Goal: Information Seeking & Learning: Learn about a topic

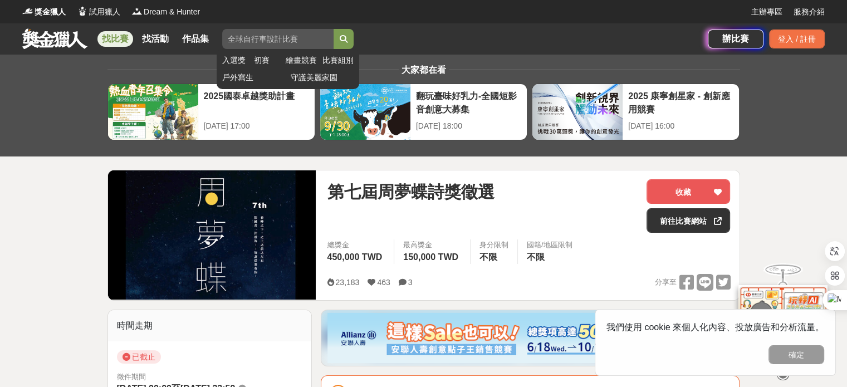
click at [256, 43] on input "search" at bounding box center [277, 39] width 111 height 20
type input "ㄨㄣ"
type input "ㄒ"
type input "ˊ"
type input "文學"
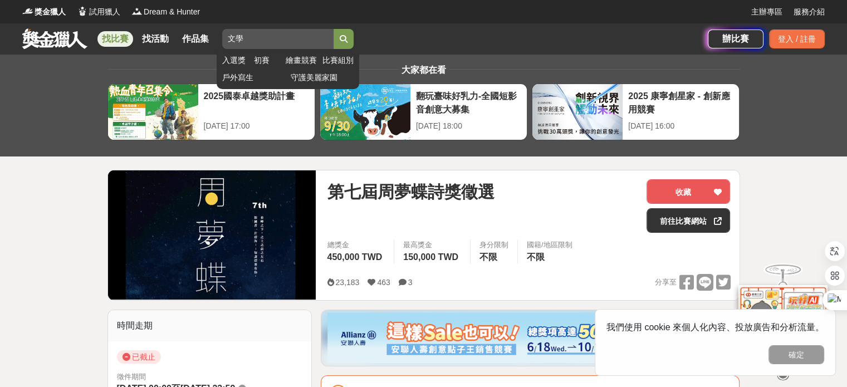
click at [334, 29] on button "submit" at bounding box center [344, 39] width 20 height 20
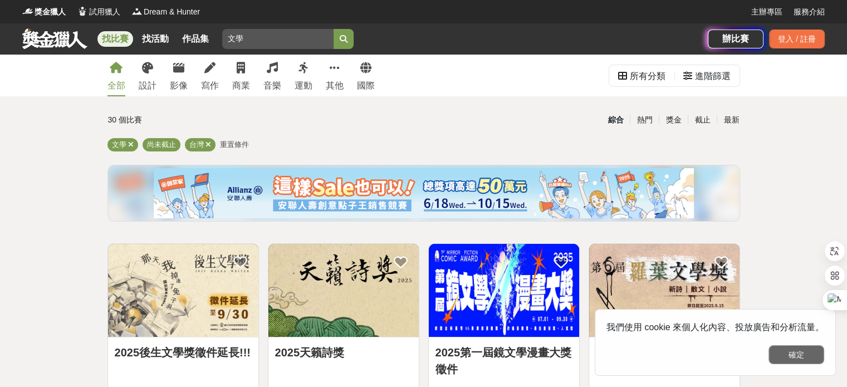
click at [797, 355] on button "確定" at bounding box center [797, 354] width 56 height 19
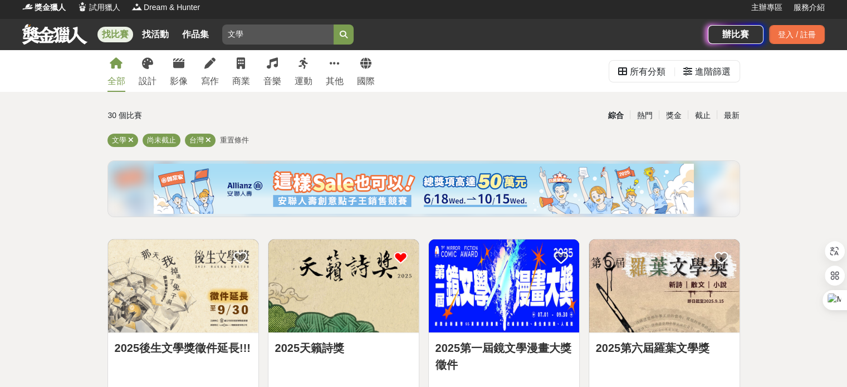
scroll to position [111, 0]
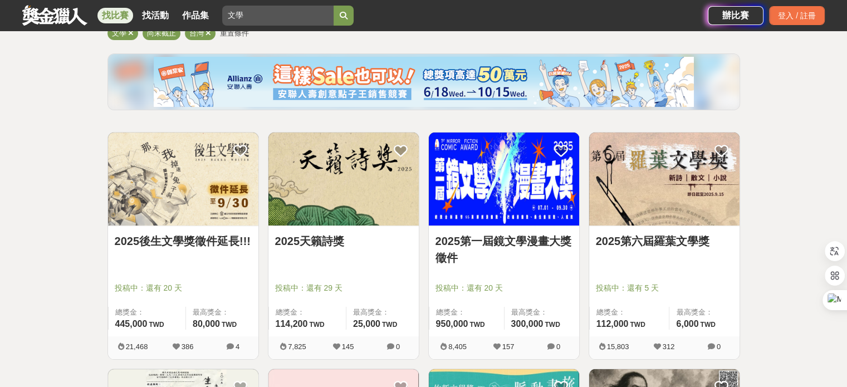
click at [403, 222] on img at bounding box center [343, 179] width 150 height 93
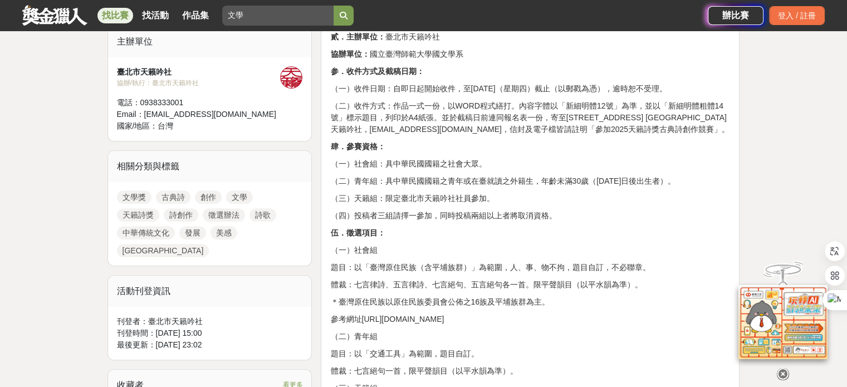
scroll to position [446, 0]
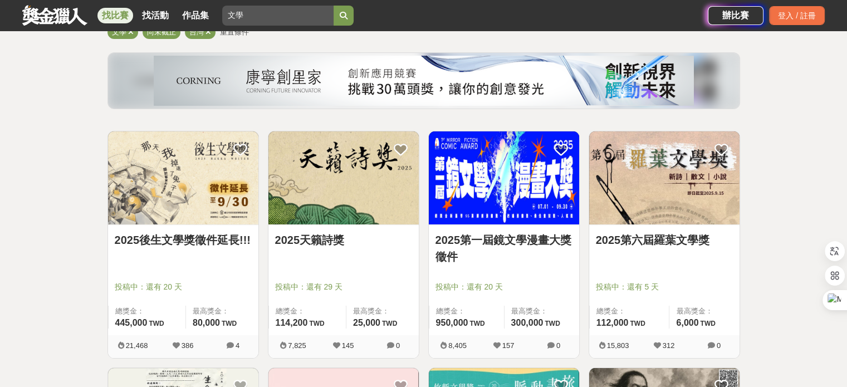
scroll to position [111, 0]
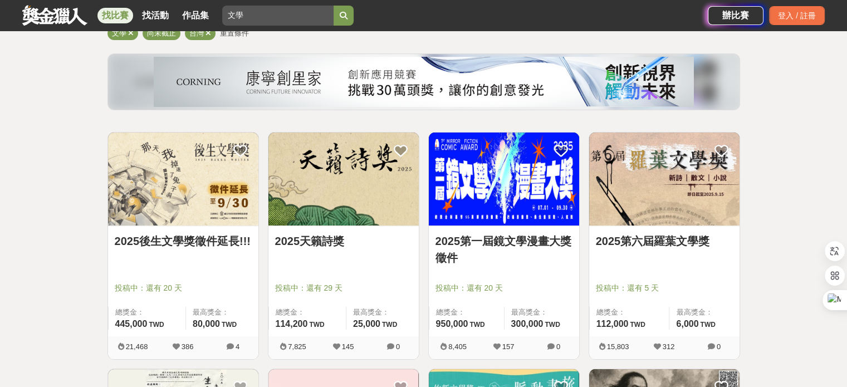
click at [217, 276] on div at bounding box center [187, 272] width 144 height 13
click at [216, 249] on link "2025後生文學獎徵件延長!!!" at bounding box center [183, 241] width 137 height 17
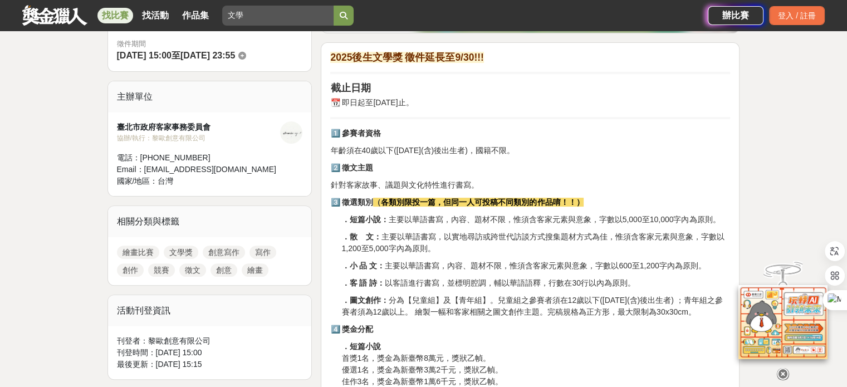
scroll to position [334, 0]
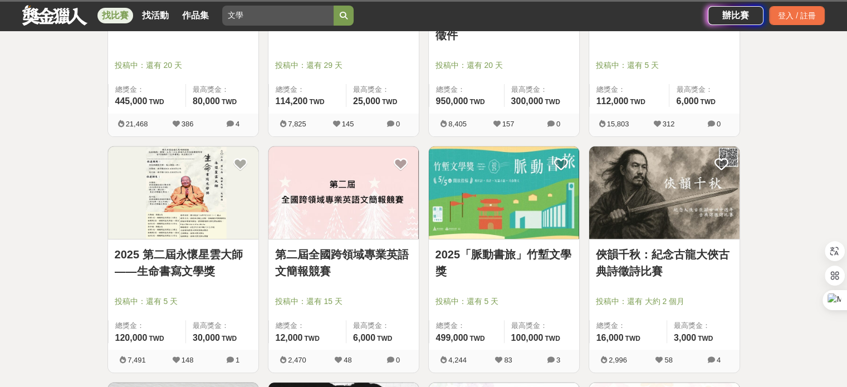
scroll to position [111, 0]
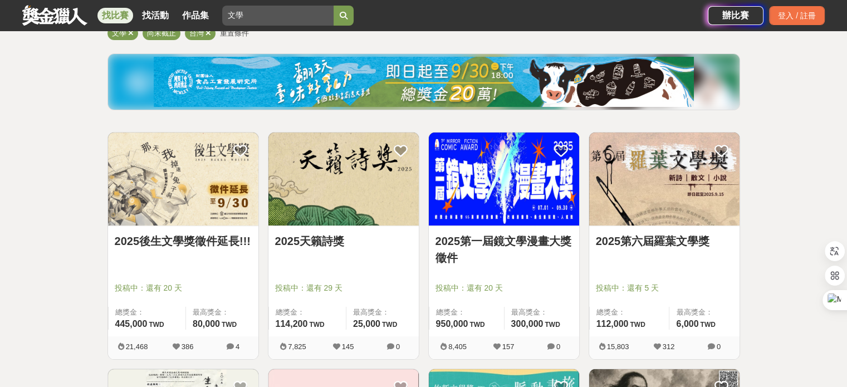
click at [677, 230] on div "2025第六屆羅葉文學獎 投稿中：還有 5 天 總獎金： 112,000 112,000 TWD 最高獎金： 6,000 TWD" at bounding box center [664, 281] width 150 height 110
click at [663, 251] on div "2025第六屆羅葉文學獎" at bounding box center [664, 248] width 137 height 30
click at [665, 244] on link "2025第六屆羅葉文學獎" at bounding box center [664, 241] width 137 height 17
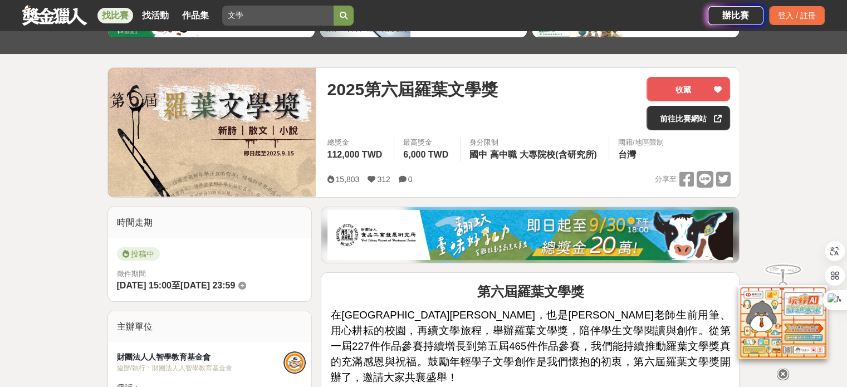
scroll to position [111, 0]
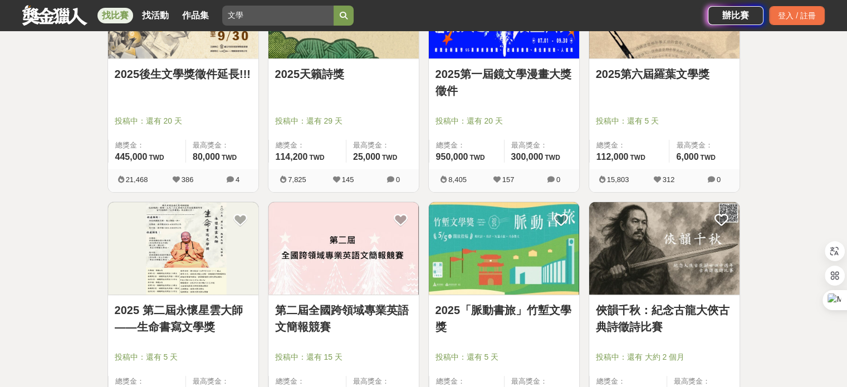
scroll to position [334, 0]
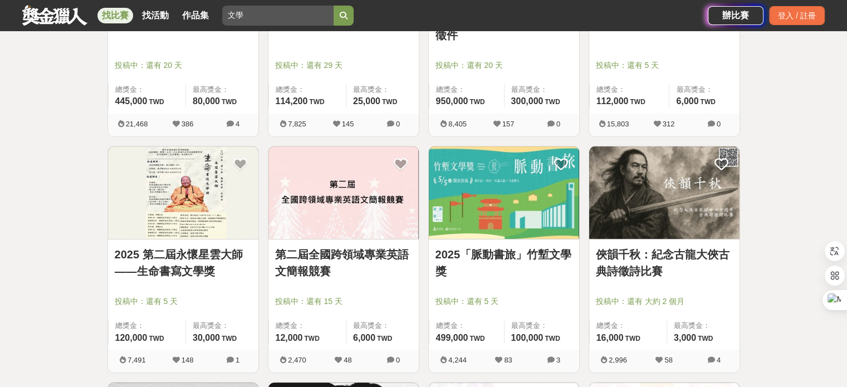
click at [525, 224] on img at bounding box center [504, 192] width 150 height 93
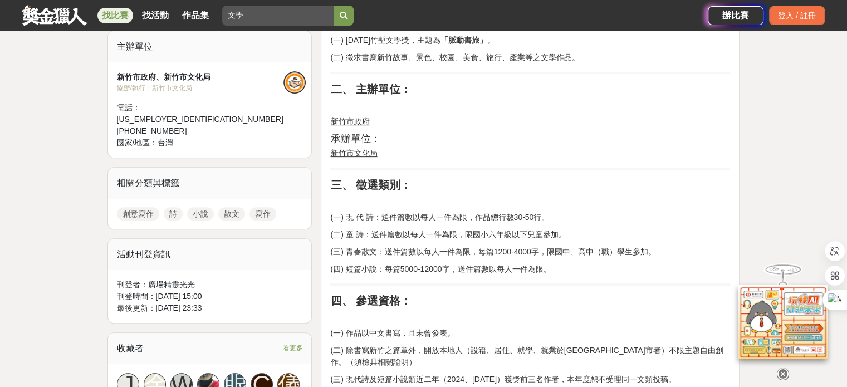
scroll to position [557, 0]
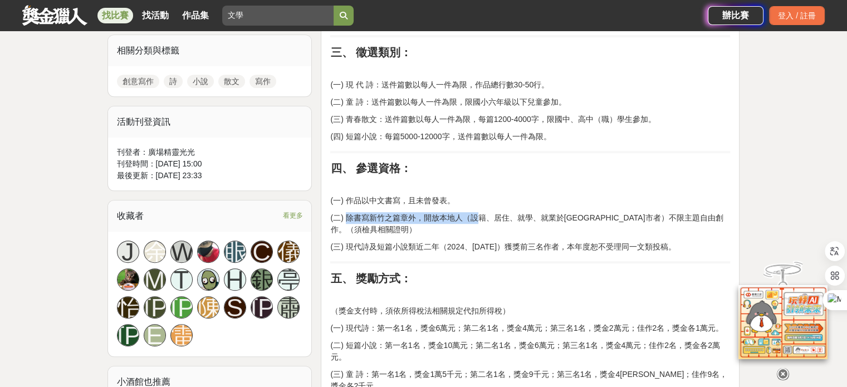
drag, startPoint x: 348, startPoint y: 214, endPoint x: 480, endPoint y: 222, distance: 132.8
click at [480, 222] on p "(二) 除書寫新竹之篇章外，開放本地人（設籍、居住、就學、就業於[GEOGRAPHIC_DATA]市者）不限主題自由創作。（須檢具相關證明）" at bounding box center [530, 223] width 400 height 23
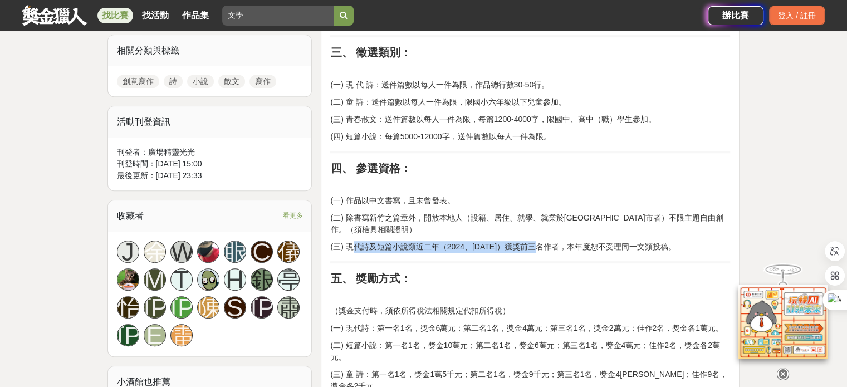
drag, startPoint x: 351, startPoint y: 248, endPoint x: 544, endPoint y: 244, distance: 192.7
click at [544, 244] on p "(三) 現代詩及短篇小說類近二年（2024、[DATE]）獲獎前三名作者，本年度恕不受理同一文類投稿。" at bounding box center [530, 247] width 400 height 12
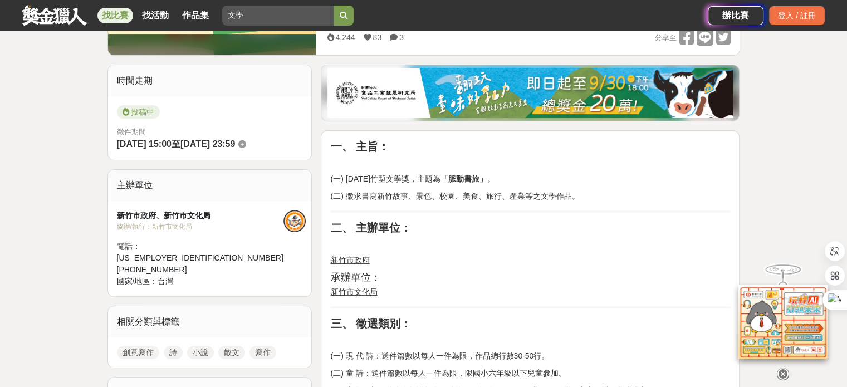
scroll to position [278, 0]
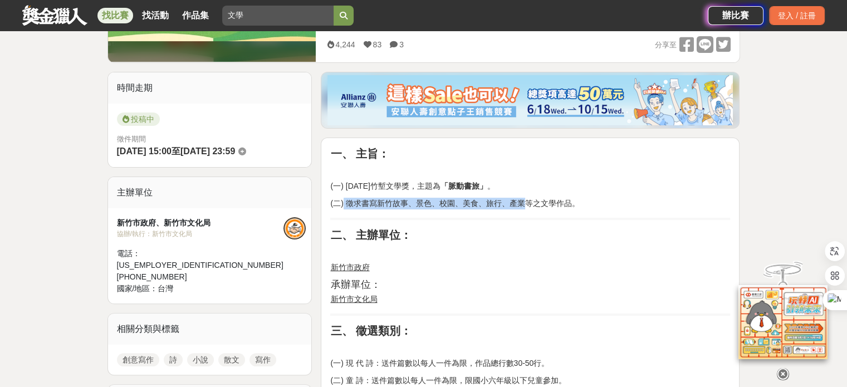
drag, startPoint x: 343, startPoint y: 207, endPoint x: 528, endPoint y: 207, distance: 184.9
click at [528, 207] on p "(二) 徵求書寫新竹故事、景色、校園、美食、旅行、產業等之文學作品。" at bounding box center [530, 204] width 400 height 12
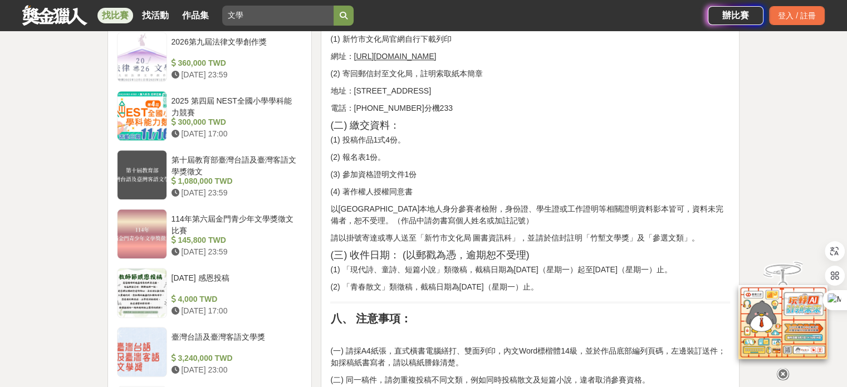
scroll to position [1169, 0]
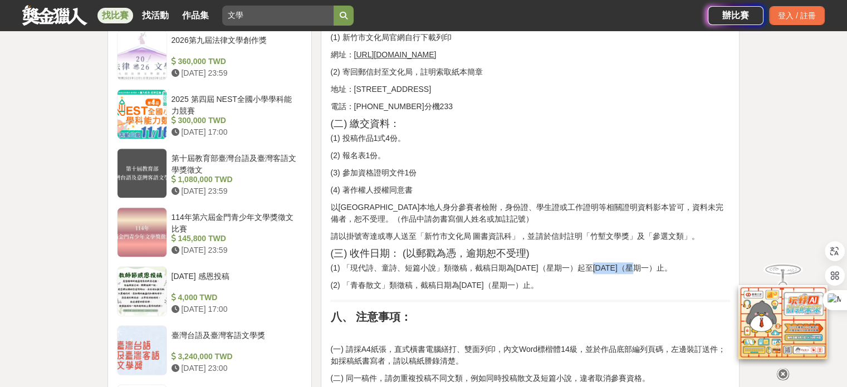
drag, startPoint x: 599, startPoint y: 260, endPoint x: 642, endPoint y: 258, distance: 42.4
click at [642, 262] on p "(1) 「現代詩、童詩、短篇小說」類徵稿，截稿日期為[DATE]（星期一）起至[DATE]（星期一）止。" at bounding box center [530, 268] width 400 height 12
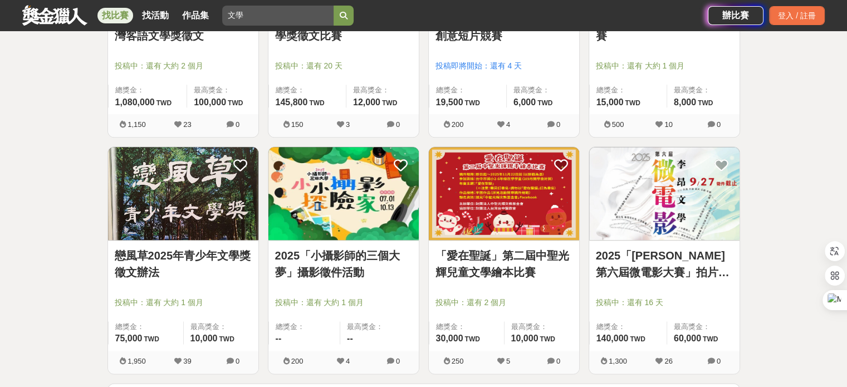
scroll to position [1281, 0]
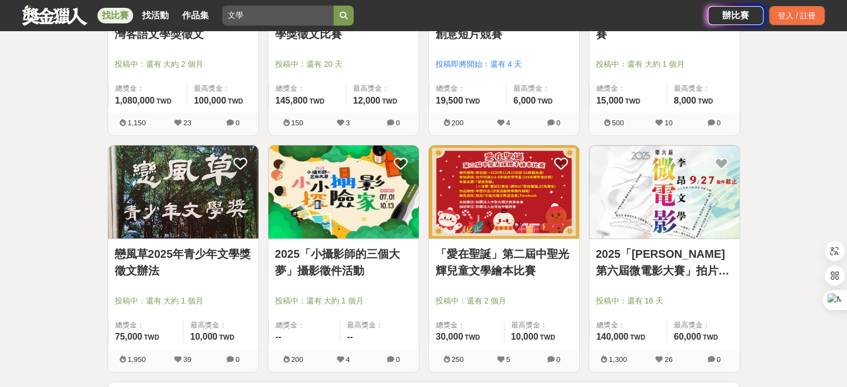
click at [208, 199] on img at bounding box center [183, 191] width 150 height 93
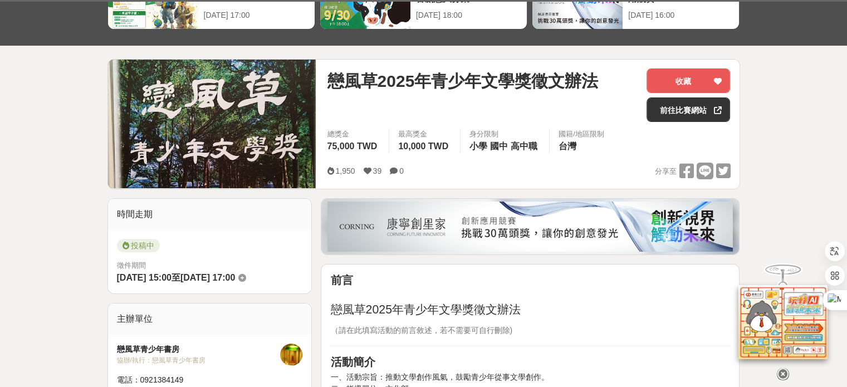
scroll to position [111, 0]
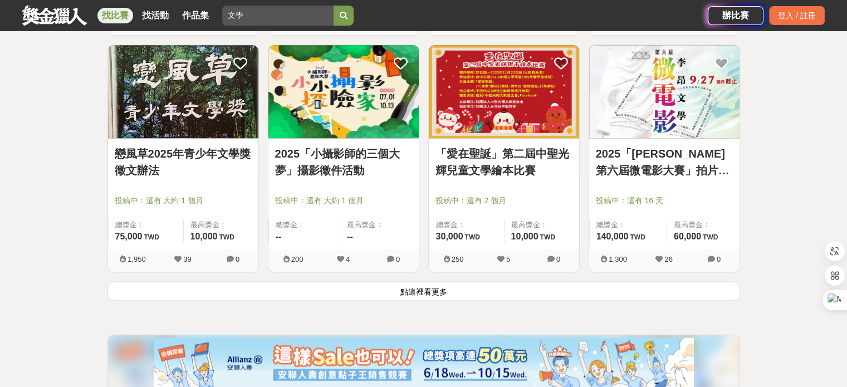
scroll to position [1448, 0]
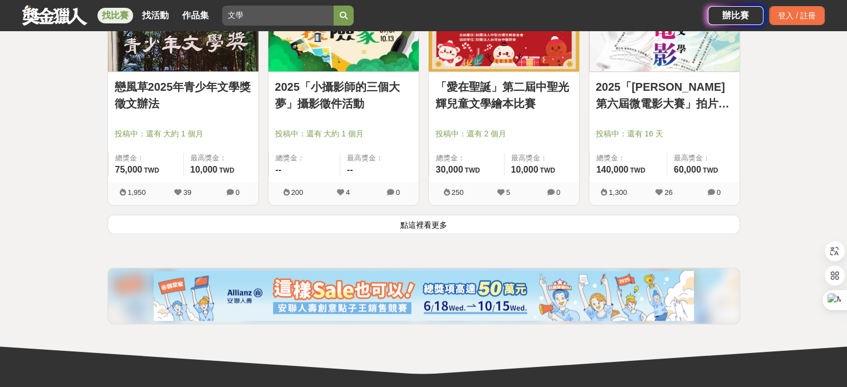
click at [470, 223] on button "點這裡看更多" at bounding box center [423, 223] width 633 height 19
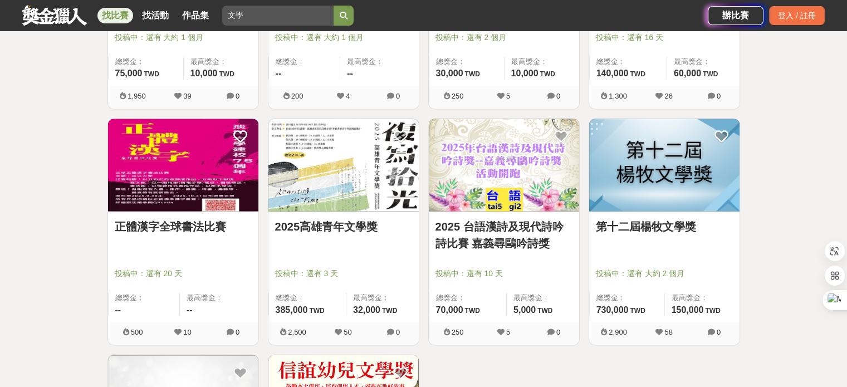
scroll to position [1559, 0]
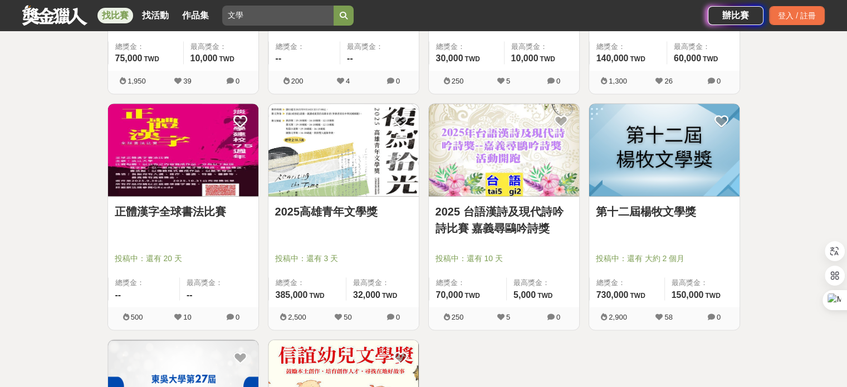
click at [385, 205] on link "2025高雄青年文學獎" at bounding box center [343, 211] width 137 height 17
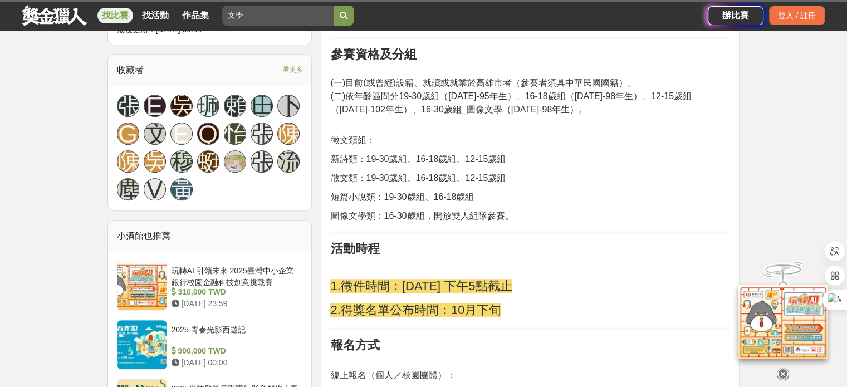
scroll to position [780, 0]
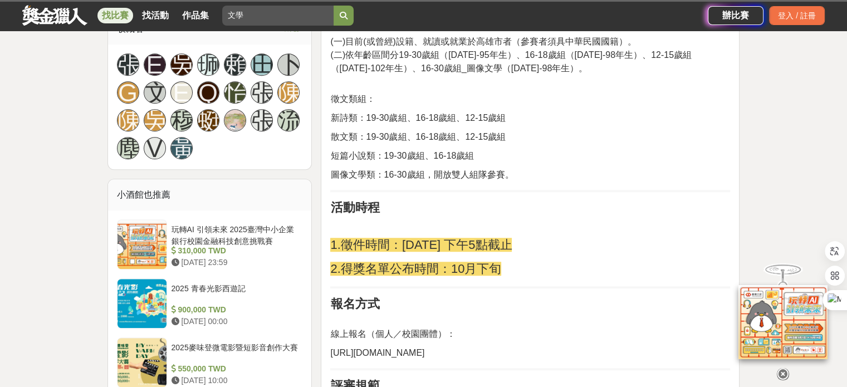
drag, startPoint x: 346, startPoint y: 248, endPoint x: 539, endPoint y: 247, distance: 192.7
click at [539, 247] on p "1.徵件時間：[DATE] 下午5點截止" at bounding box center [530, 245] width 400 height 18
click at [471, 316] on h2 "報名方式" at bounding box center [530, 311] width 400 height 28
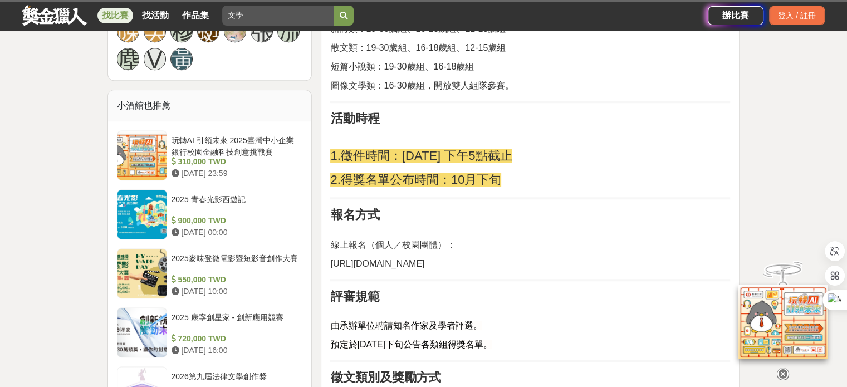
scroll to position [891, 0]
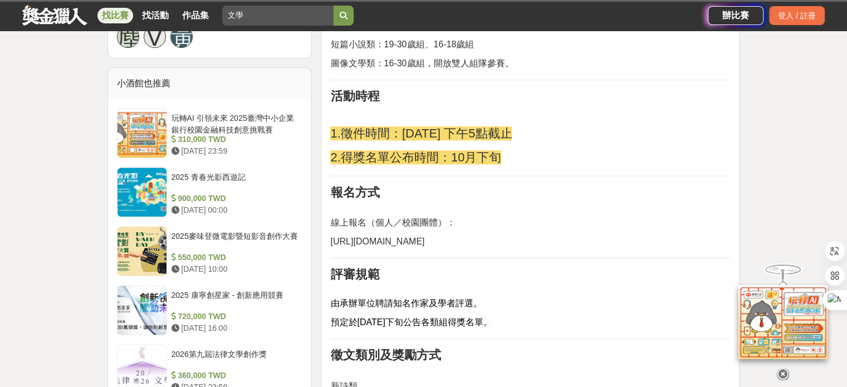
click at [424, 242] on span "[URL][DOMAIN_NAME]" at bounding box center [377, 241] width 94 height 9
click at [493, 236] on p "[URL][DOMAIN_NAME]" at bounding box center [530, 241] width 400 height 13
drag, startPoint x: 454, startPoint y: 247, endPoint x: 329, endPoint y: 243, distance: 125.9
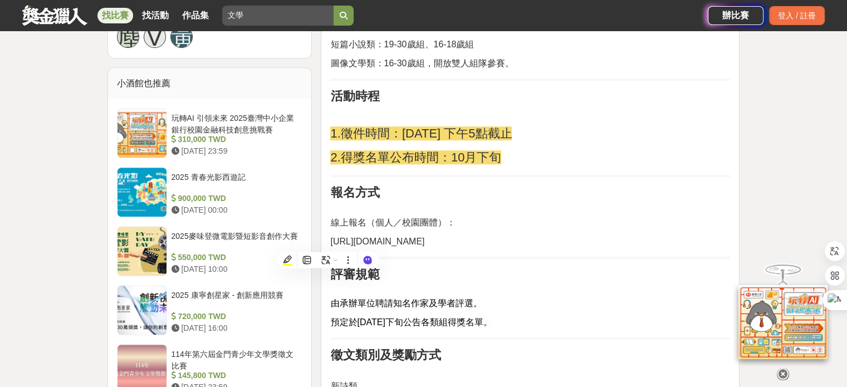
copy span "[URL][DOMAIN_NAME]"
click at [625, 224] on p "線上報名（個人／校園團體）：" at bounding box center [530, 222] width 400 height 13
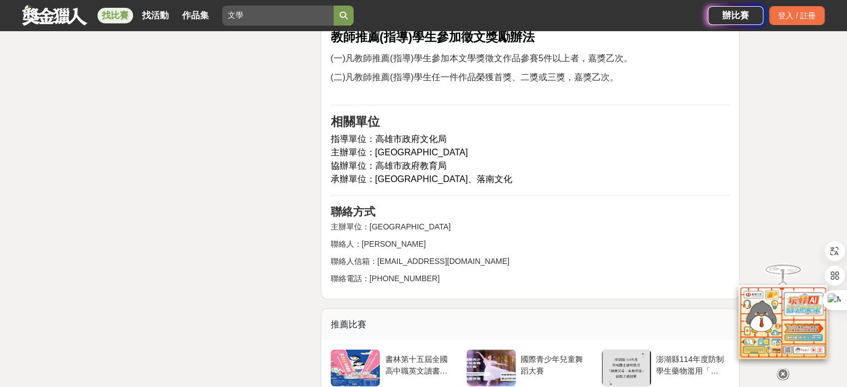
scroll to position [2953, 0]
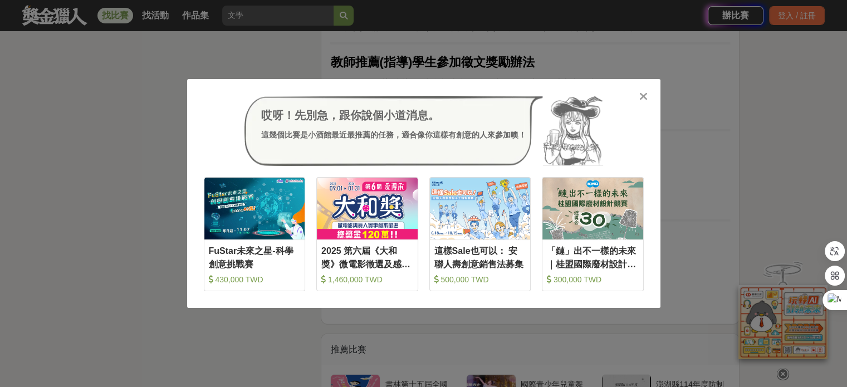
click at [176, 141] on div "哎呀！先別急，跟你說個小道消息。 這幾個比賽是小酒館最近最推薦的任務，適合像你這樣有創意的人來參加噢！ 收藏 FuStar未來之星-科學創意挑戰賽 430,0…" at bounding box center [423, 193] width 847 height 387
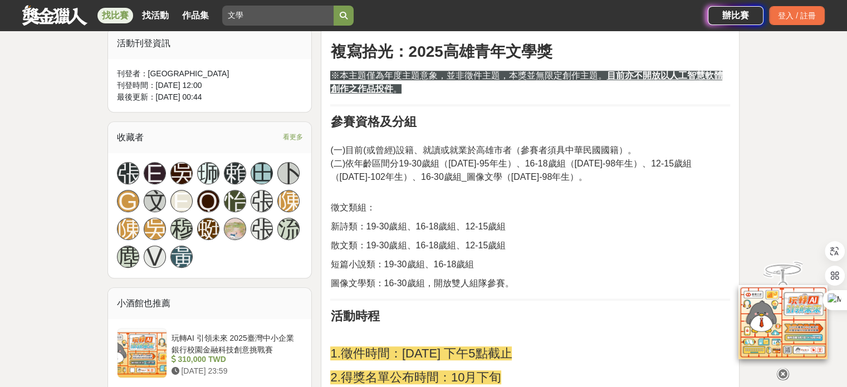
scroll to position [669, 0]
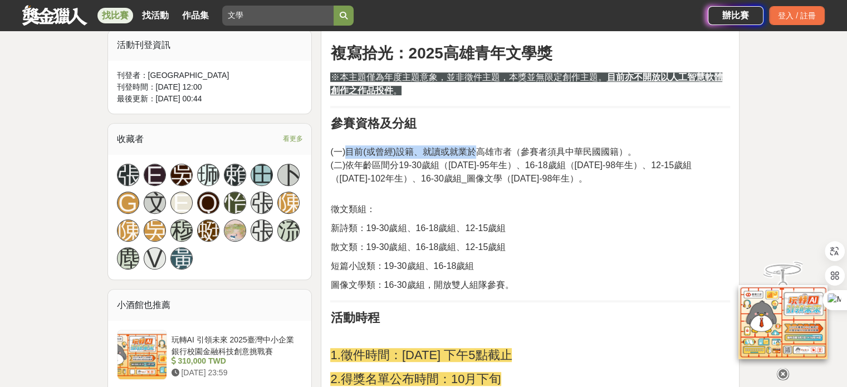
drag, startPoint x: 348, startPoint y: 153, endPoint x: 477, endPoint y: 149, distance: 129.8
click at [477, 149] on span "(一)目前(或曾經)設籍、就讀或就業於高雄市者（參賽者須具中華民國國籍）。" at bounding box center [483, 151] width 306 height 9
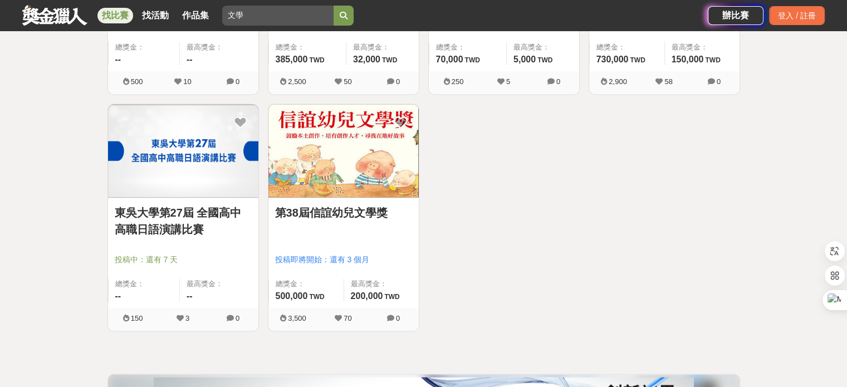
scroll to position [1615, 0]
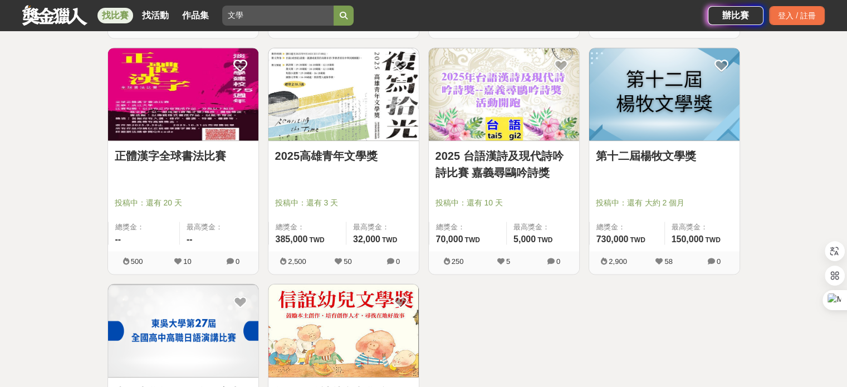
click at [716, 133] on img at bounding box center [664, 94] width 150 height 93
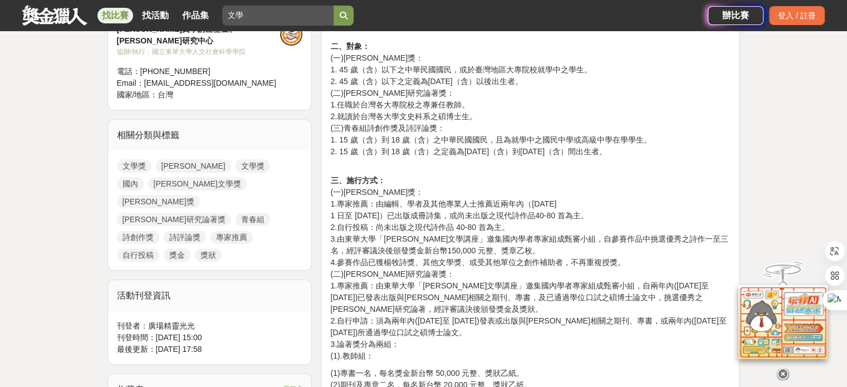
scroll to position [501, 0]
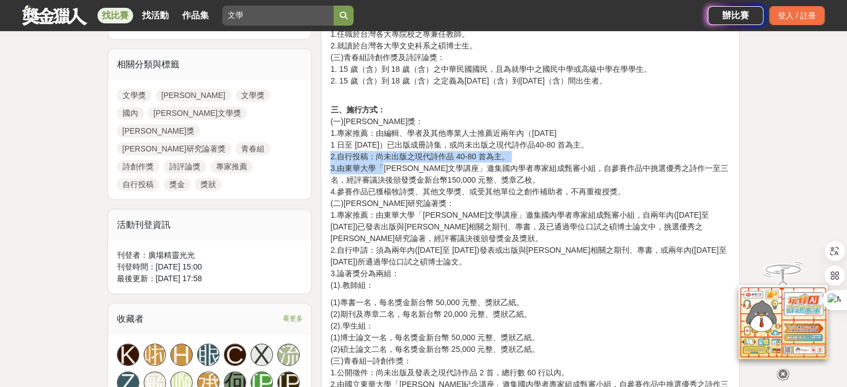
drag, startPoint x: 332, startPoint y: 158, endPoint x: 384, endPoint y: 166, distance: 53.0
click at [384, 166] on p "三、施行方式： (一)[PERSON_NAME]獎： 1.專家推薦：由編輯、學者及其他專業人士推薦近兩年內（[DATE]至 [DATE]）已出版成冊詩集，或尚…" at bounding box center [530, 197] width 400 height 187
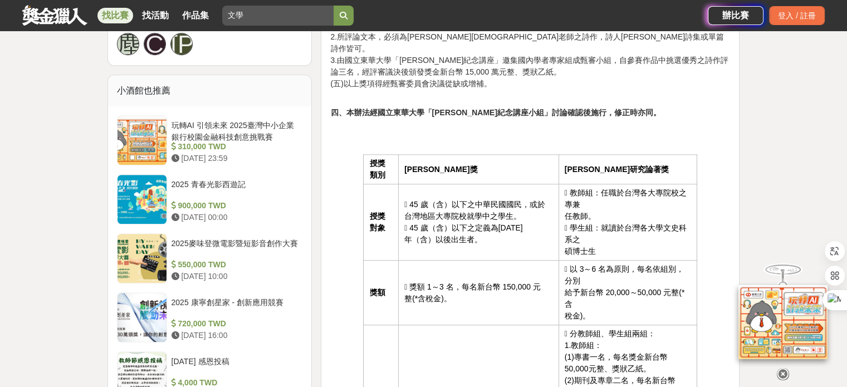
scroll to position [891, 0]
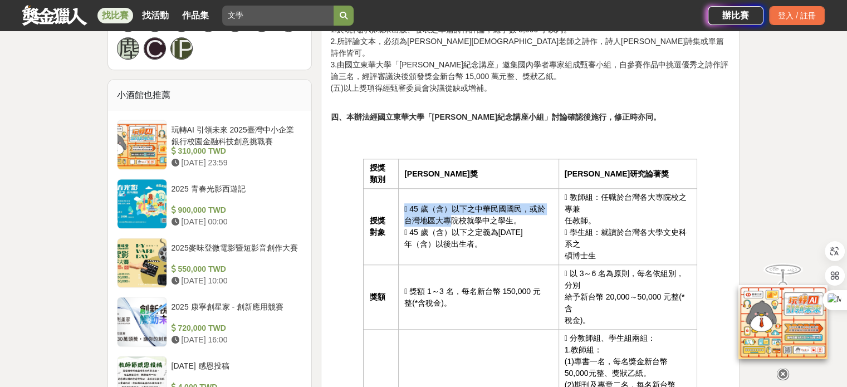
drag, startPoint x: 429, startPoint y: 200, endPoint x: 461, endPoint y: 216, distance: 35.6
click at [461, 216] on td " 45 歲（含）以下之中華民國國民，或於 台灣地區大專院校就學中之學生。  45 歲（含）以下之定義為[DATE]（含）以後出生者。" at bounding box center [479, 227] width 160 height 76
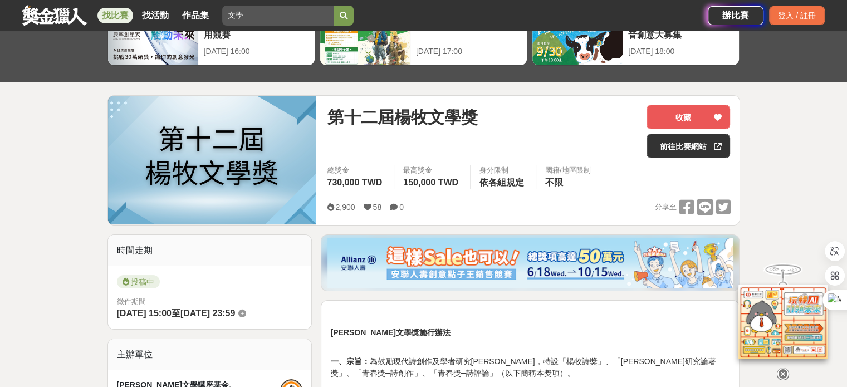
scroll to position [41, 0]
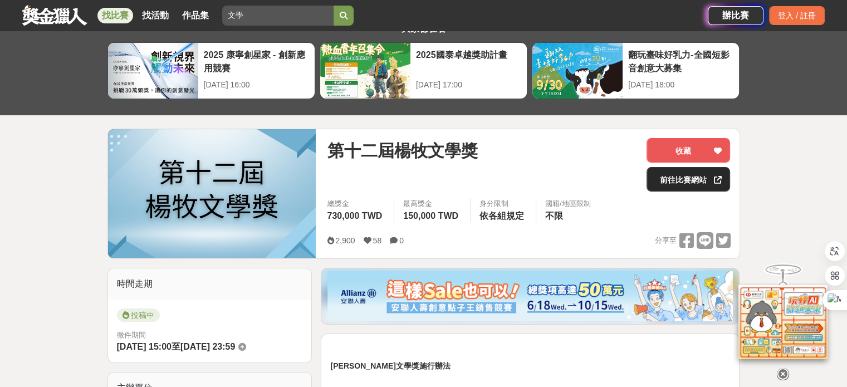
click at [675, 178] on link "前往比賽網站" at bounding box center [689, 179] width 84 height 25
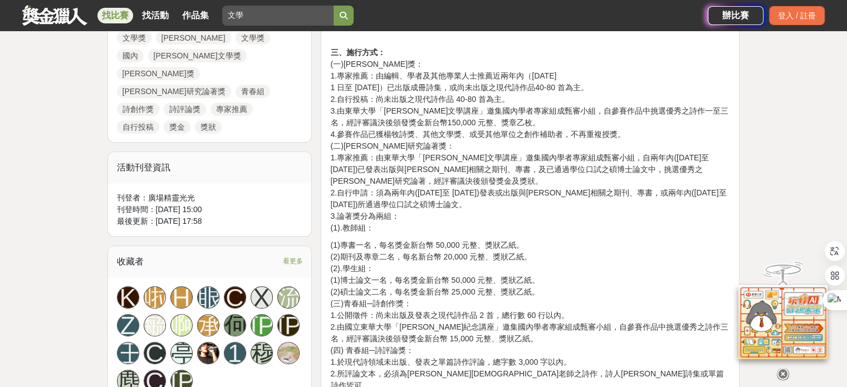
scroll to position [542, 0]
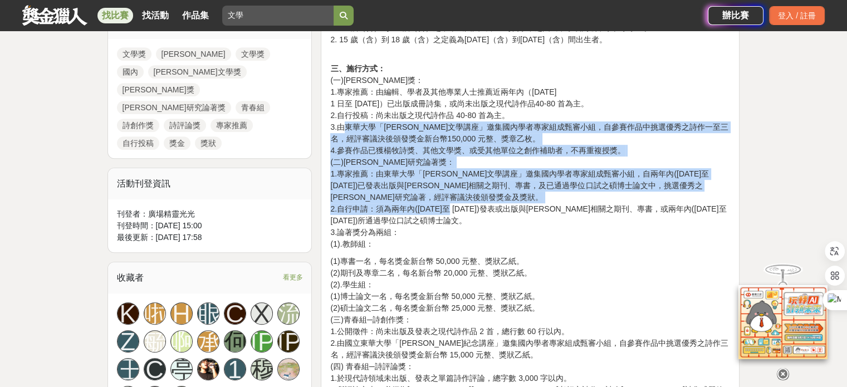
drag, startPoint x: 345, startPoint y: 126, endPoint x: 448, endPoint y: 208, distance: 131.9
click at [448, 208] on p "三、施行方式： (一)[PERSON_NAME]獎： 1.專家推薦：由編輯、學者及其他專業人士推薦近兩年內（[DATE]至 [DATE]）已出版成冊詩集，或尚…" at bounding box center [530, 156] width 400 height 187
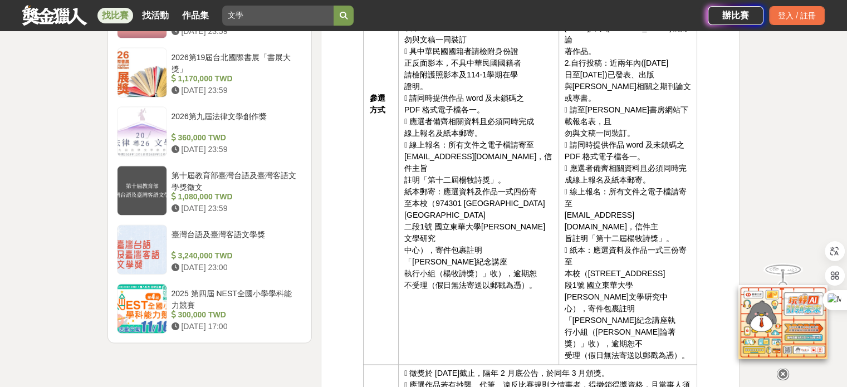
scroll to position [1378, 0]
